Goal: Task Accomplishment & Management: Use online tool/utility

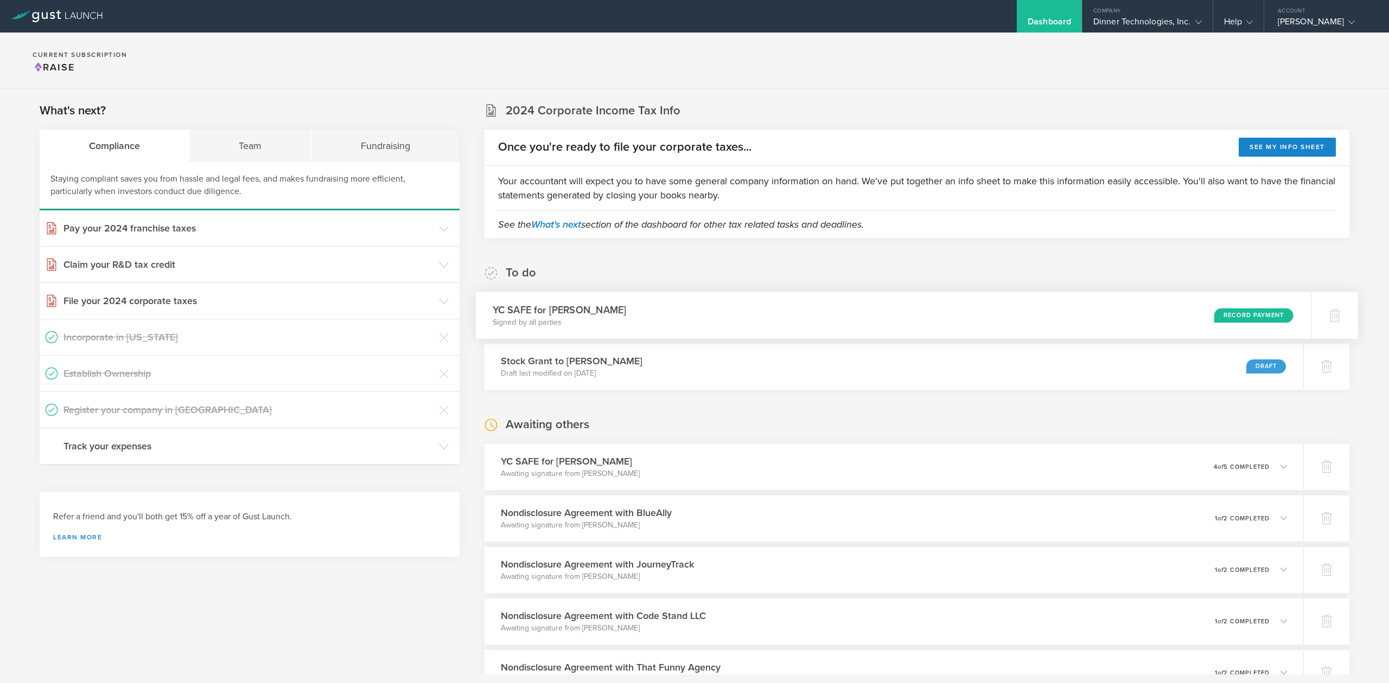
click at [1220, 311] on div "Record Payment" at bounding box center [1253, 315] width 79 height 15
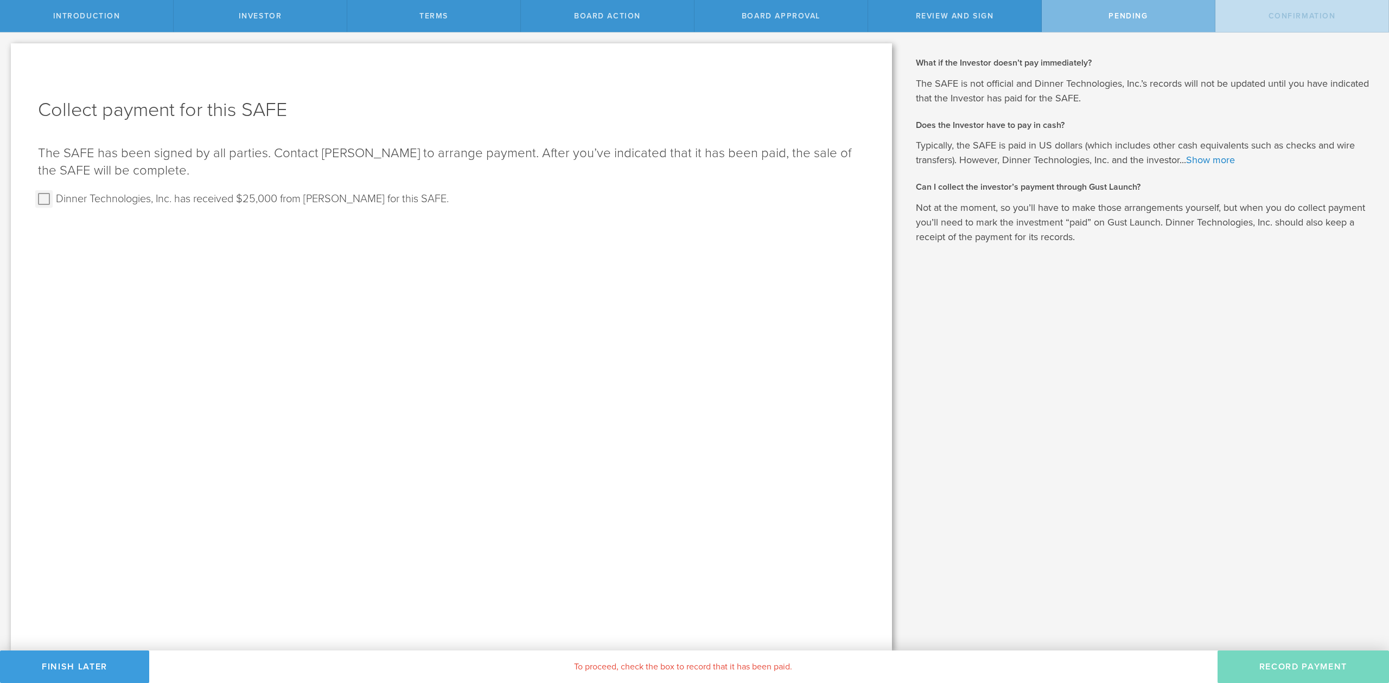
click at [41, 196] on input "Dinner Technologies, Inc. has received $25,000 from [PERSON_NAME] for this SAFE." at bounding box center [43, 198] width 17 height 17
checkbox input "true"
click at [1269, 669] on button "Record Payment" at bounding box center [1302, 667] width 171 height 33
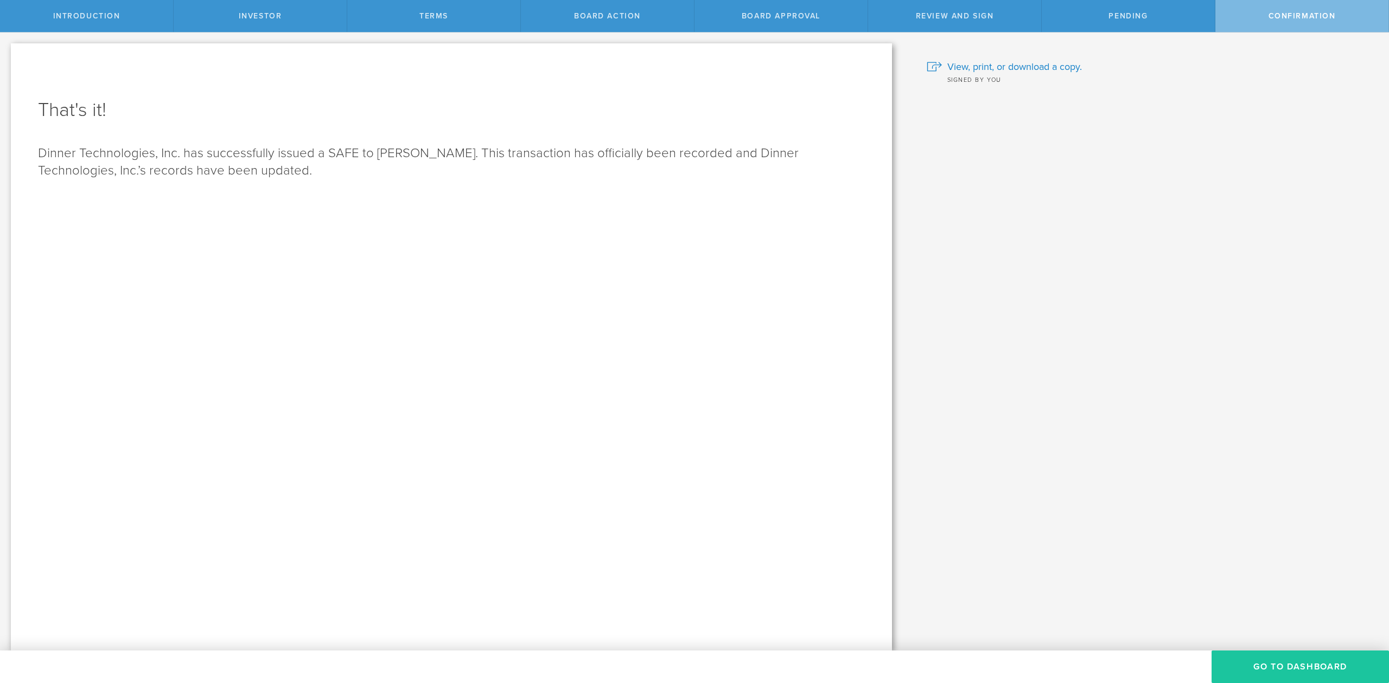
click at [1261, 662] on button "Go To Dashboard" at bounding box center [1299, 667] width 177 height 33
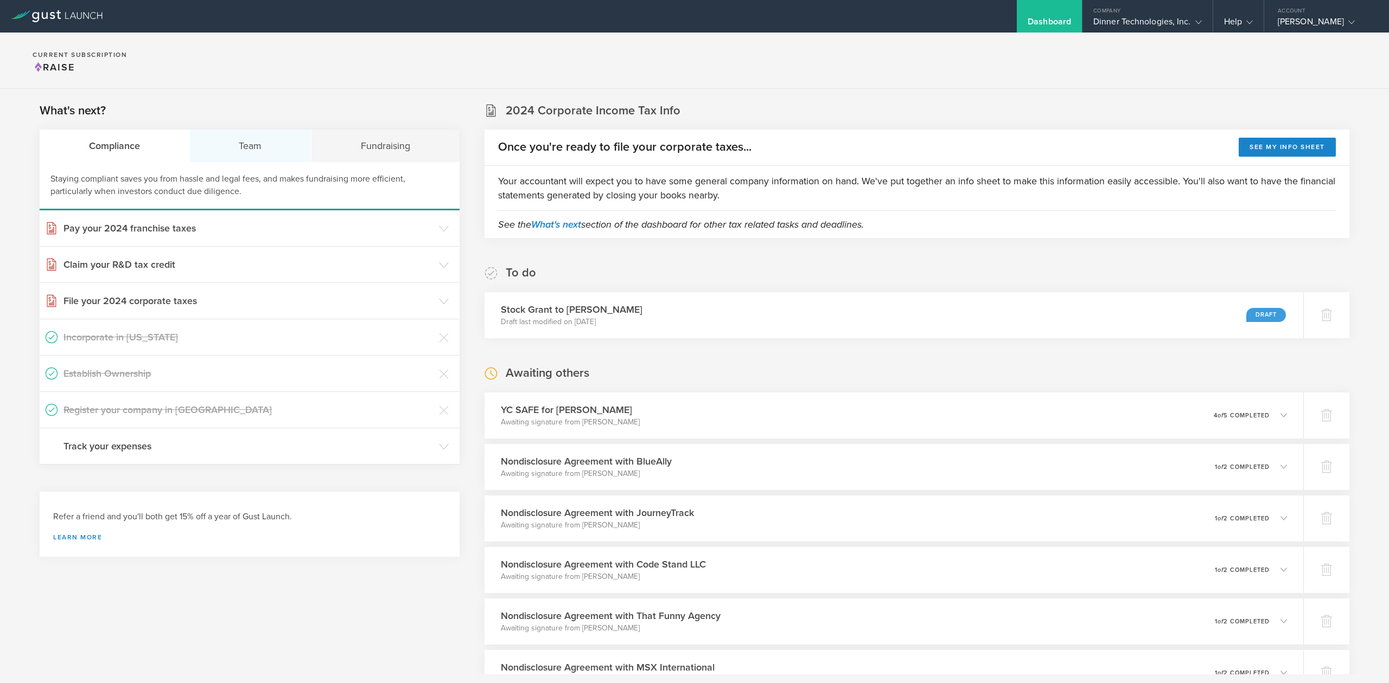
click at [270, 152] on div "Team" at bounding box center [251, 146] width 122 height 33
click at [177, 335] on h3 "Issue Non-Disclosure Agreements" at bounding box center [248, 337] width 370 height 14
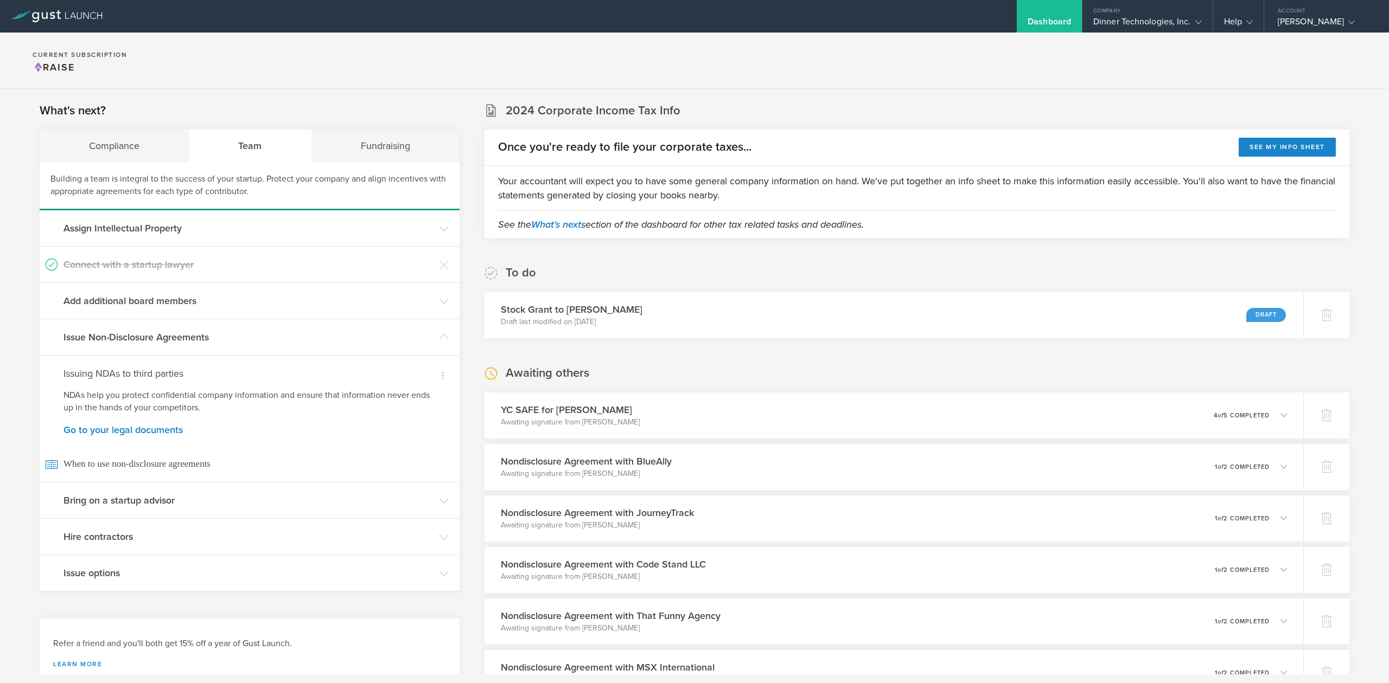
click at [901, 61] on section "Current Subscription Raise" at bounding box center [694, 61] width 1389 height 56
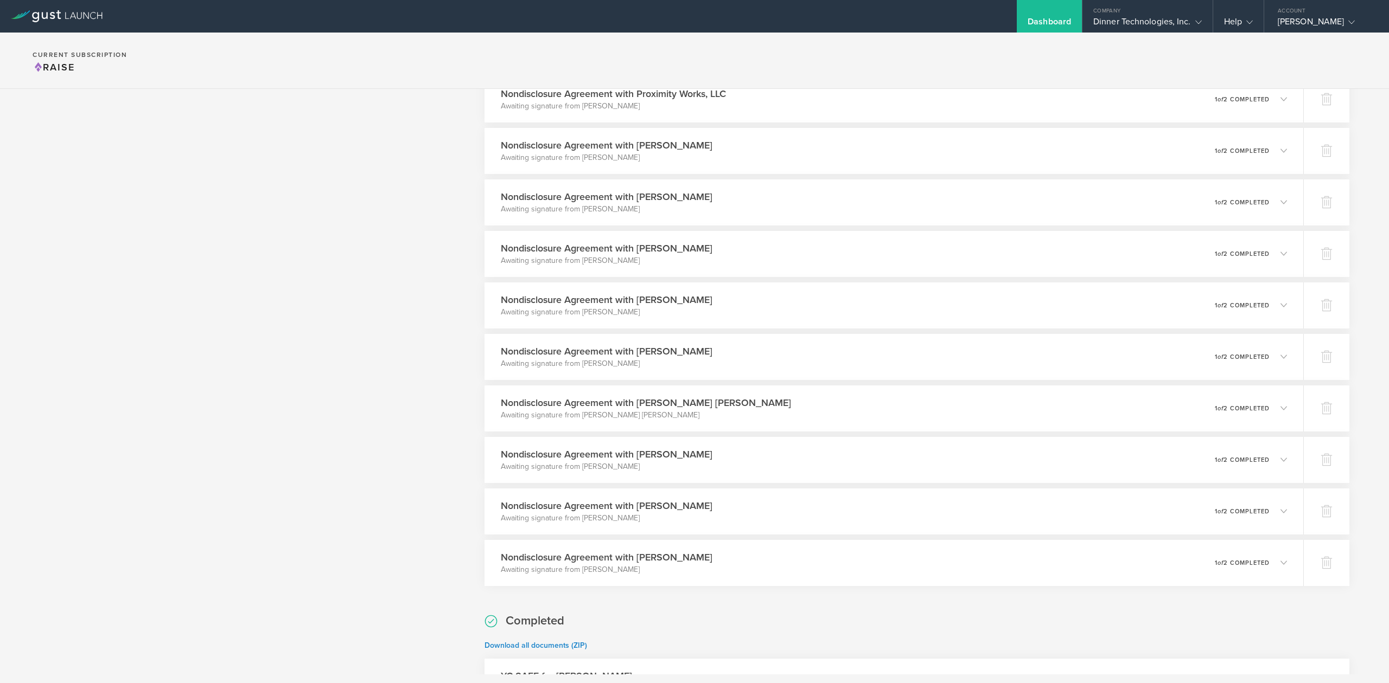
scroll to position [732, 0]
